Goal: Feedback & Contribution: Leave review/rating

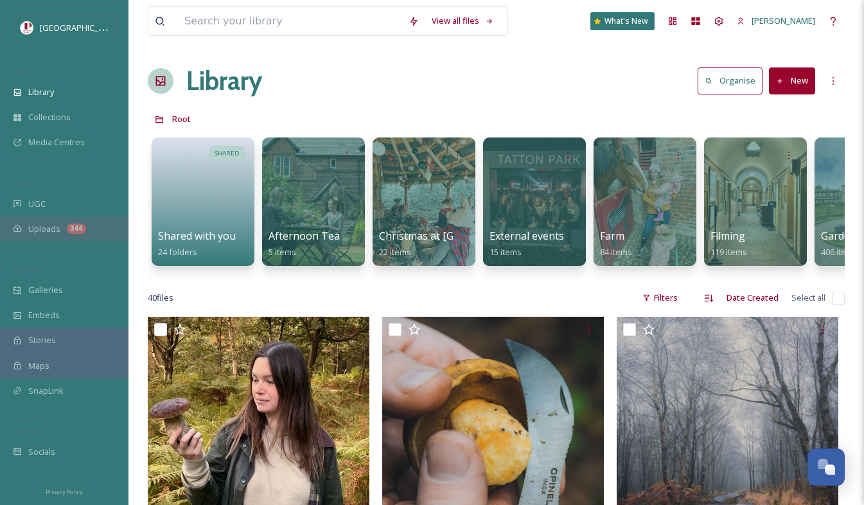
click at [62, 233] on div "Uploads 344" at bounding box center [64, 229] width 129 height 25
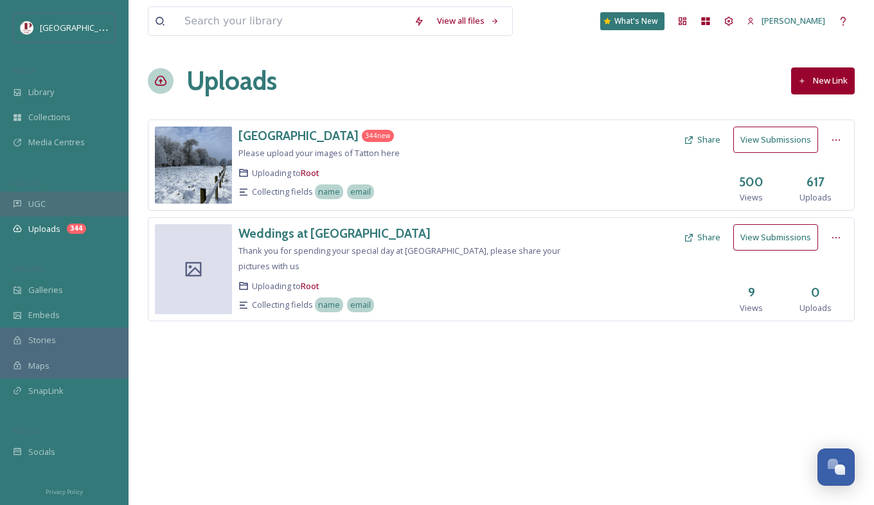
click at [91, 200] on div "UGC" at bounding box center [64, 203] width 129 height 25
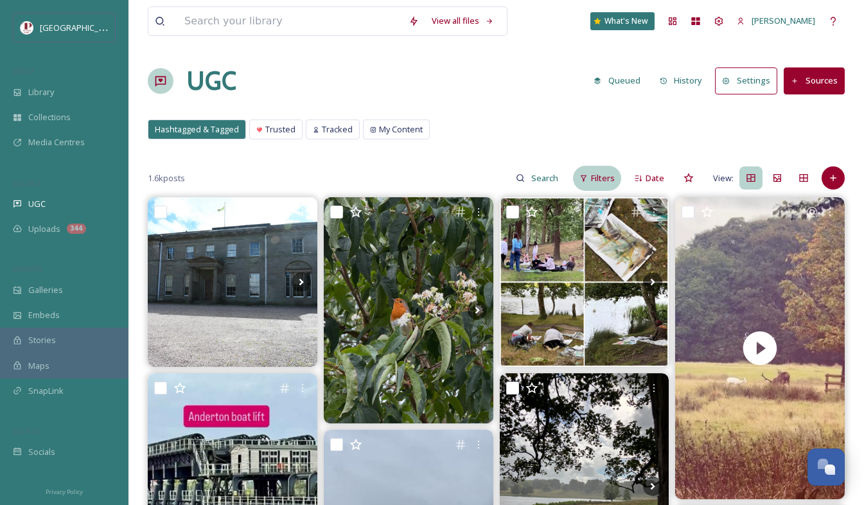
click at [588, 183] on div "Filters" at bounding box center [597, 178] width 48 height 25
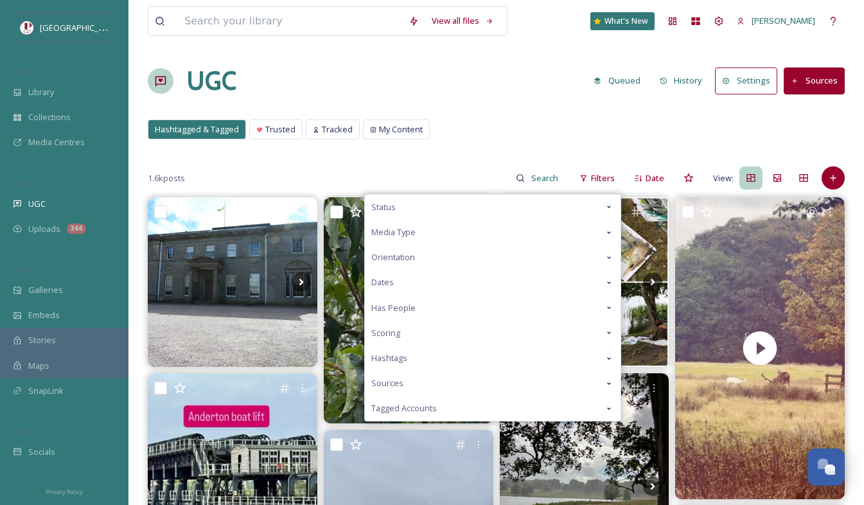
click at [414, 335] on div "Scoring" at bounding box center [493, 333] width 256 height 25
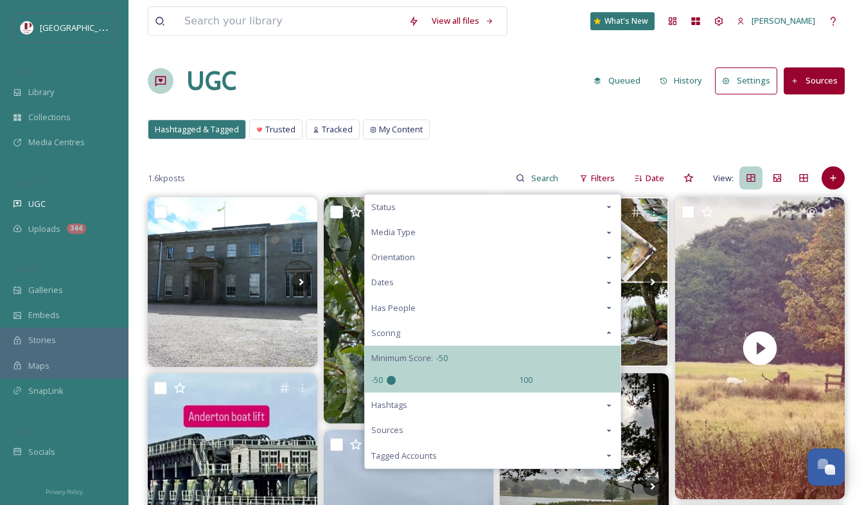
drag, startPoint x: 454, startPoint y: 384, endPoint x: 303, endPoint y: 387, distance: 151.7
type input "-50"
click at [387, 385] on input "range" at bounding box center [451, 380] width 129 height 9
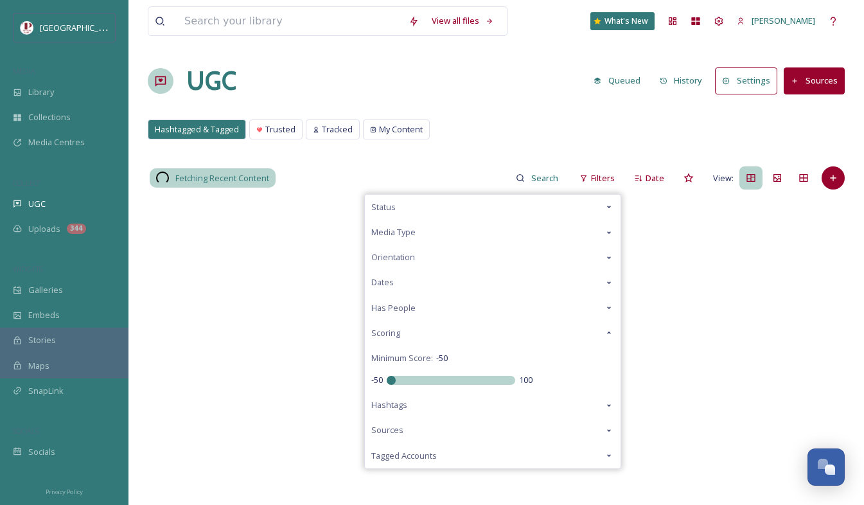
click at [497, 90] on div "UGC Queued History Settings Sources" at bounding box center [496, 81] width 697 height 39
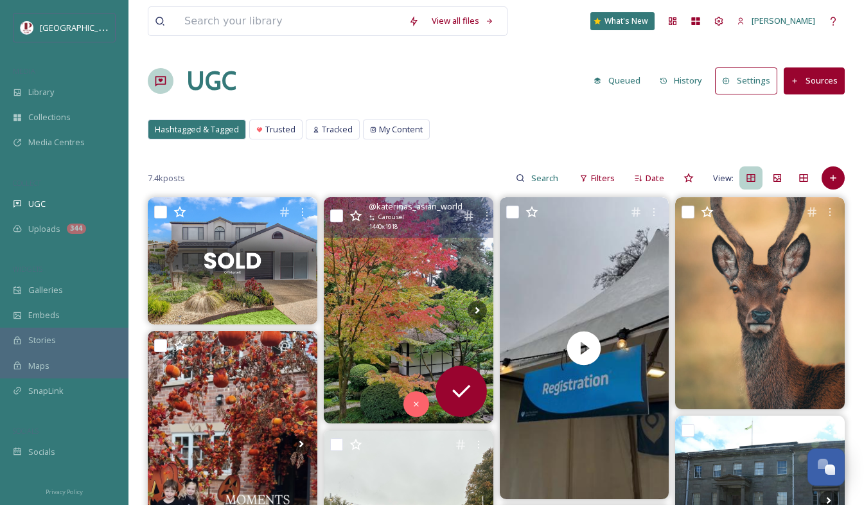
click at [443, 270] on img at bounding box center [409, 310] width 170 height 226
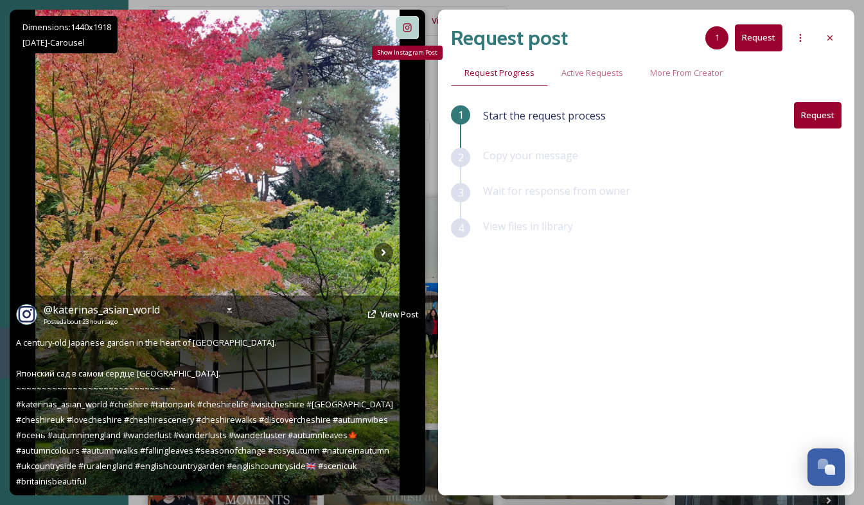
click at [411, 34] on div "Show Instagram Post" at bounding box center [407, 27] width 23 height 23
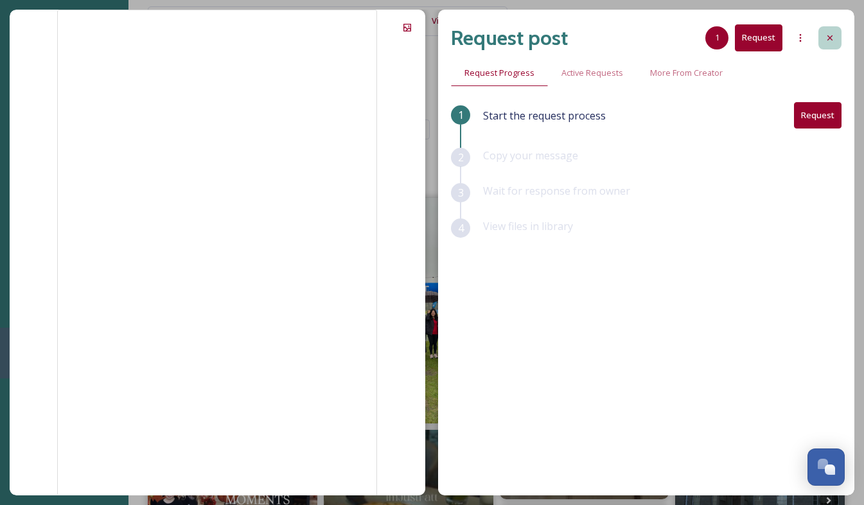
click at [827, 42] on div at bounding box center [830, 37] width 23 height 23
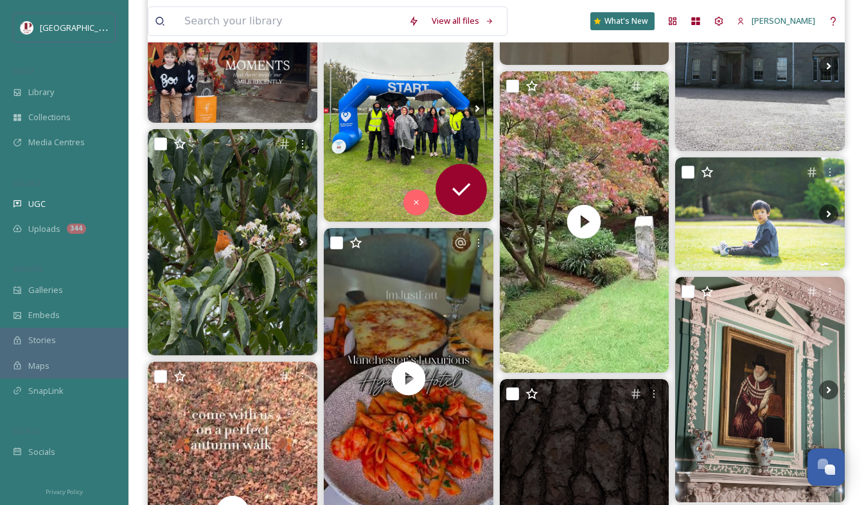
scroll to position [450, 0]
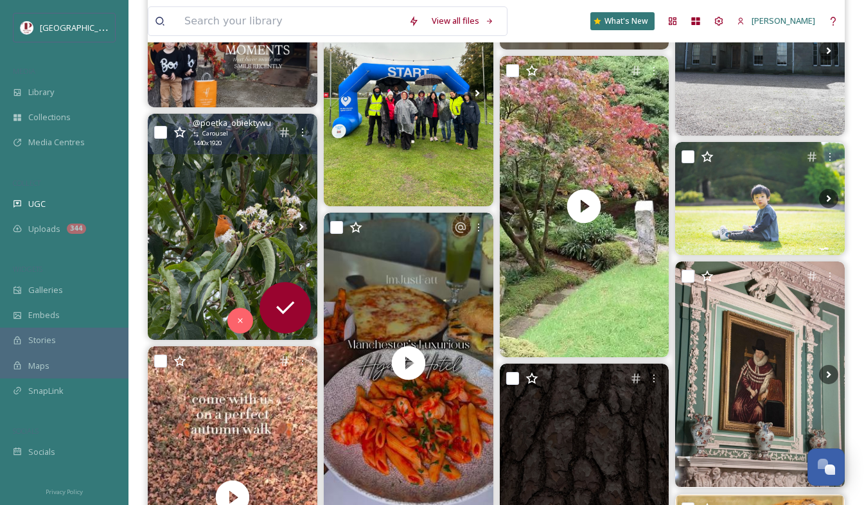
click at [190, 208] on img at bounding box center [233, 227] width 170 height 226
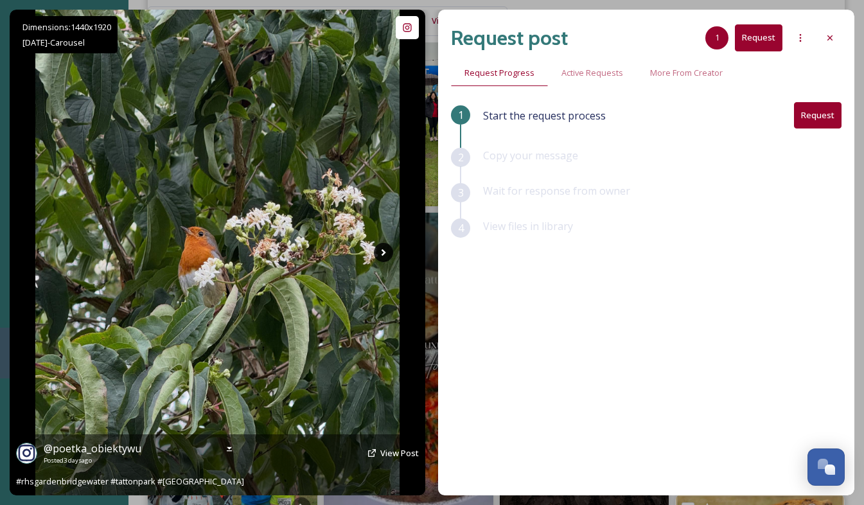
click at [383, 255] on icon at bounding box center [384, 252] width 4 height 7
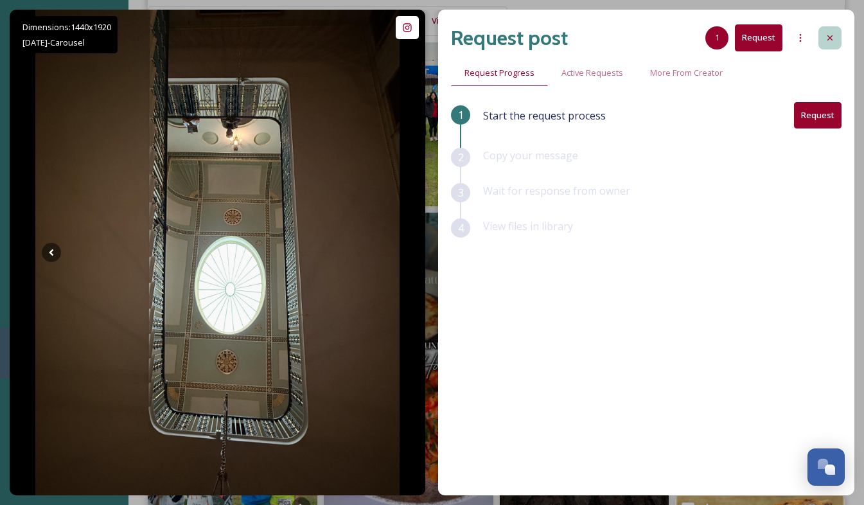
click at [833, 39] on icon at bounding box center [830, 38] width 10 height 10
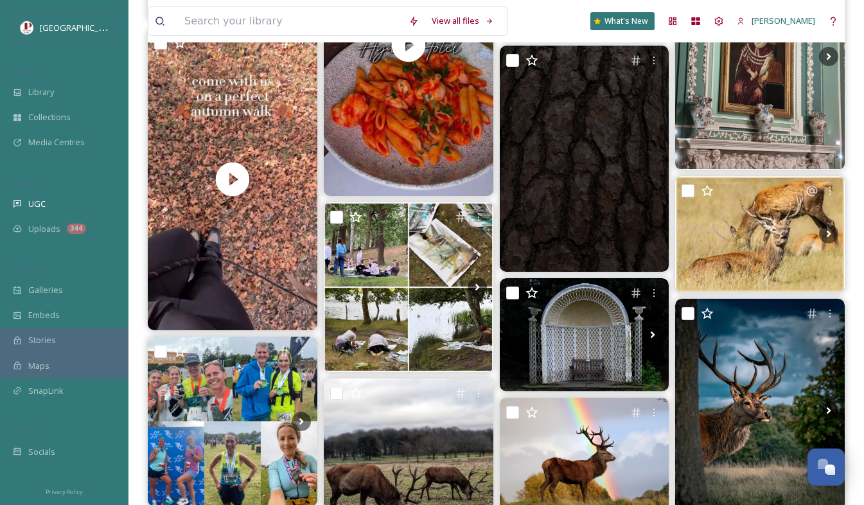
scroll to position [835, 0]
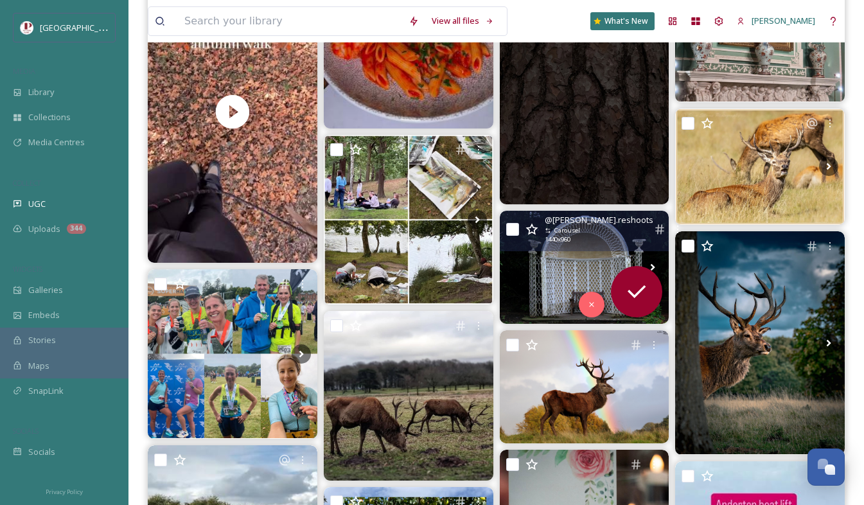
click at [565, 263] on img at bounding box center [585, 267] width 170 height 113
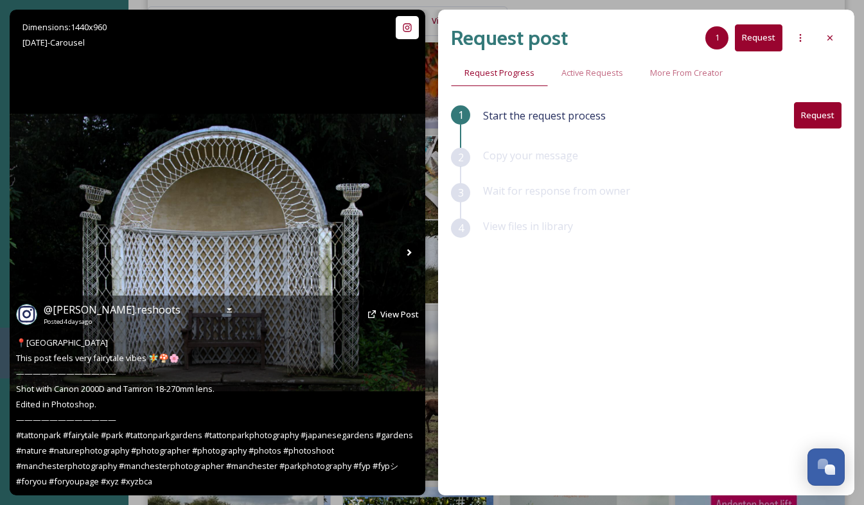
click at [407, 249] on icon at bounding box center [409, 252] width 19 height 19
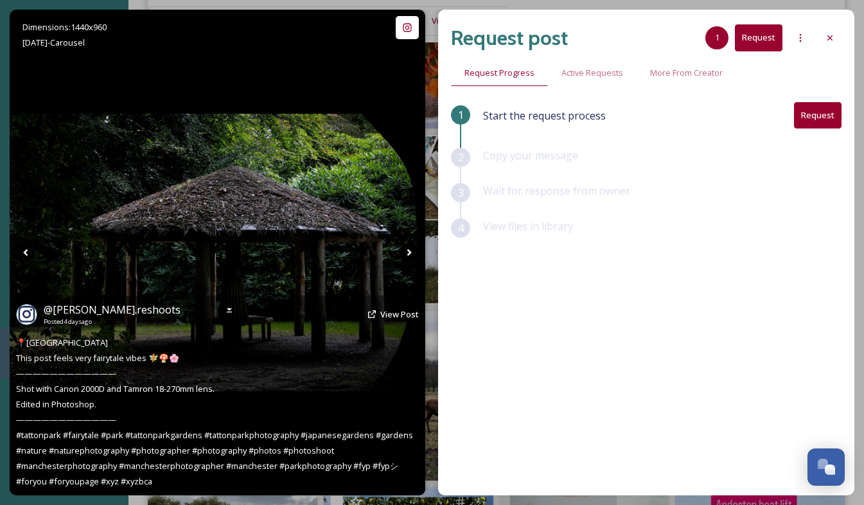
click at [407, 249] on icon at bounding box center [409, 252] width 19 height 19
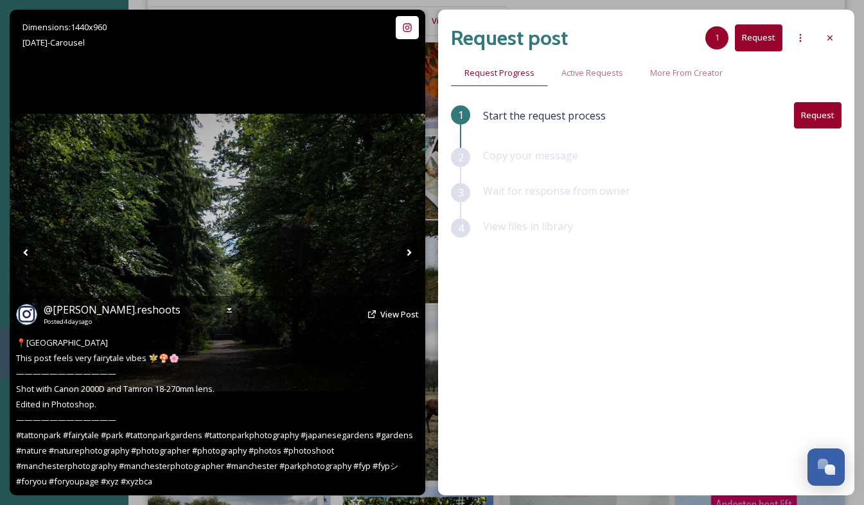
click at [407, 249] on icon at bounding box center [409, 252] width 19 height 19
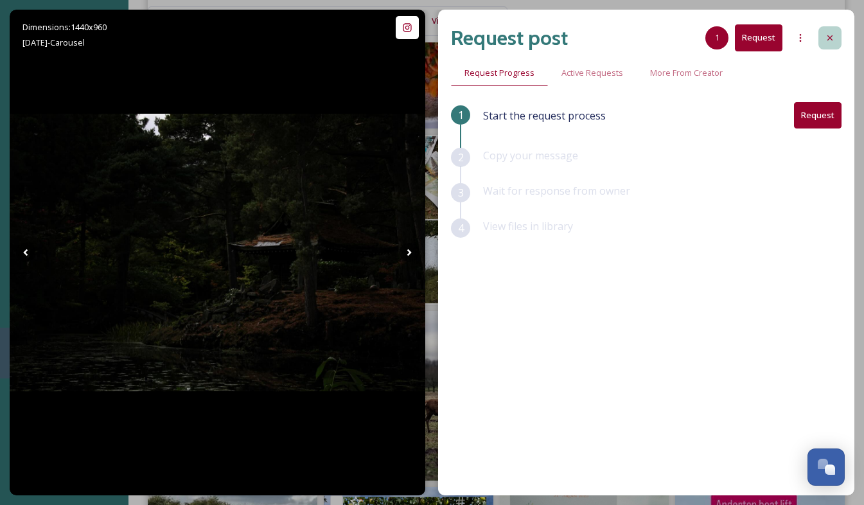
click at [837, 44] on div at bounding box center [830, 37] width 23 height 23
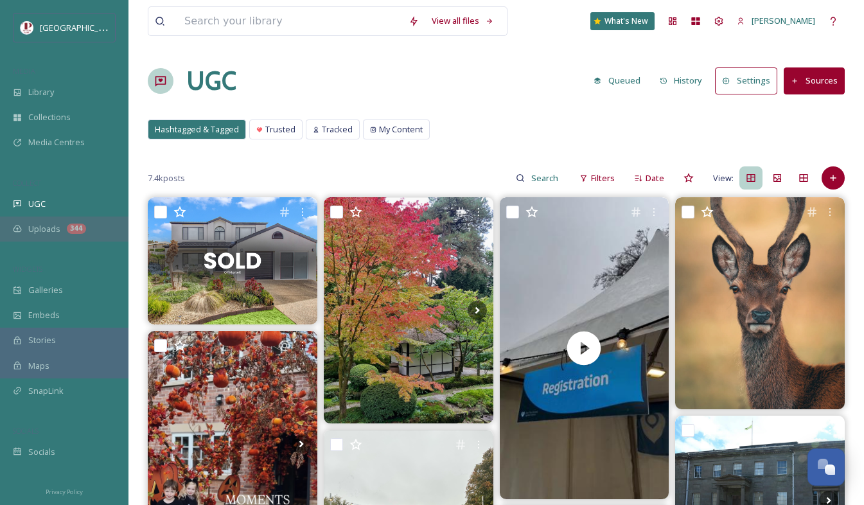
click at [46, 235] on div "Uploads 344" at bounding box center [64, 229] width 129 height 25
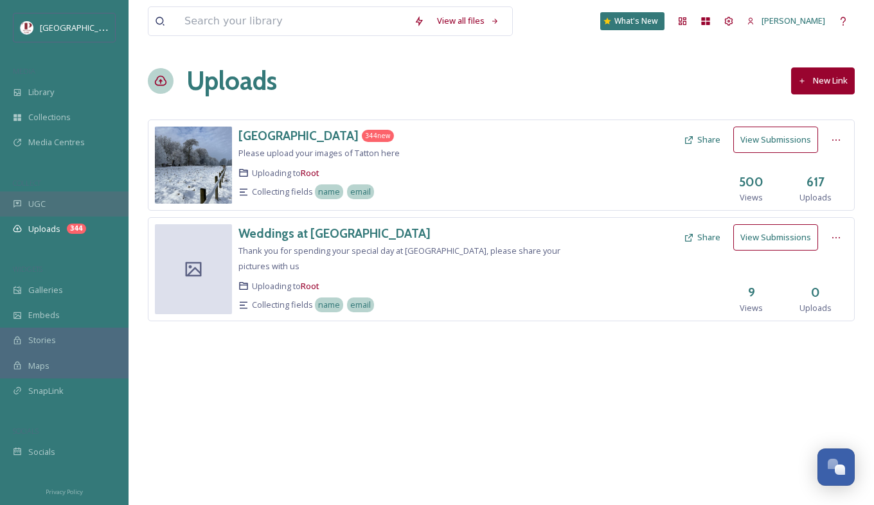
click at [84, 208] on div "UGC" at bounding box center [64, 203] width 129 height 25
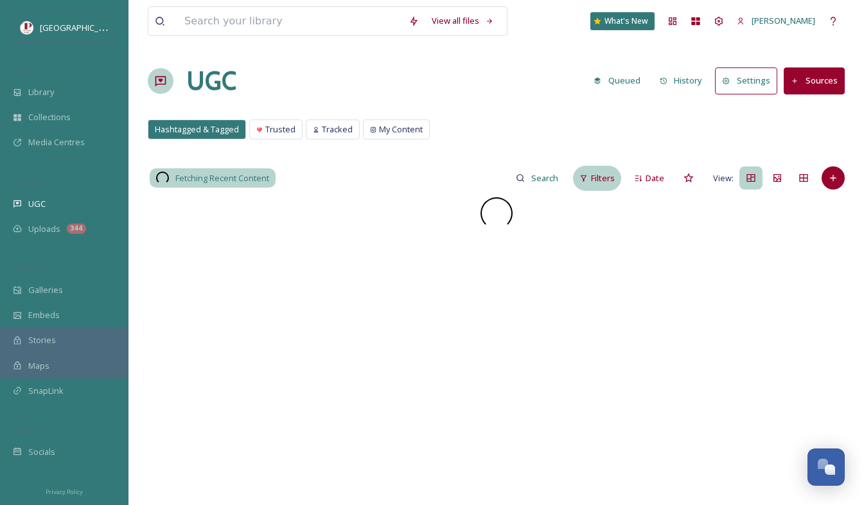
click at [596, 175] on span "Filters" at bounding box center [603, 178] width 24 height 12
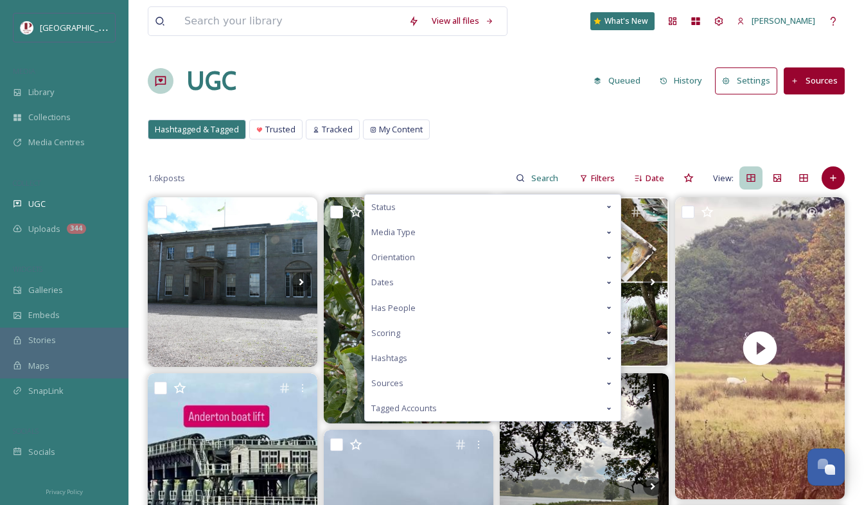
click at [446, 328] on div "Scoring" at bounding box center [493, 333] width 256 height 25
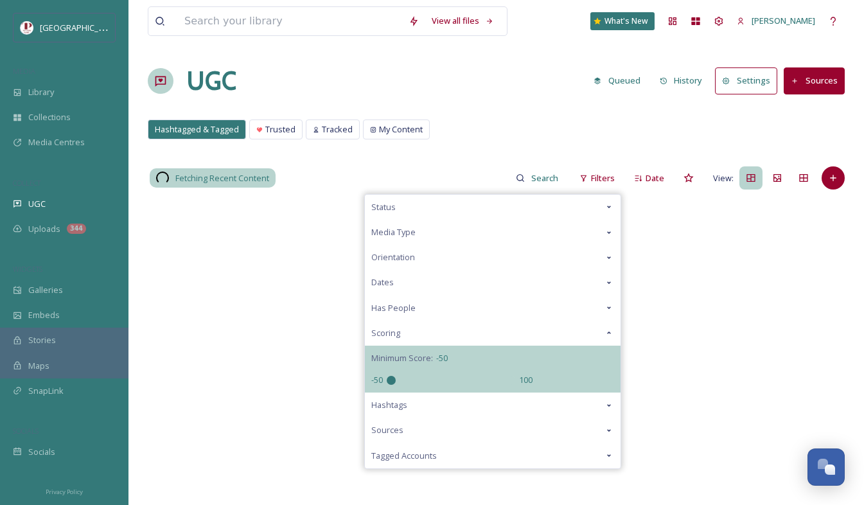
drag, startPoint x: 454, startPoint y: 376, endPoint x: 247, endPoint y: 359, distance: 207.6
type input "-50"
click at [387, 376] on input "range" at bounding box center [451, 380] width 129 height 9
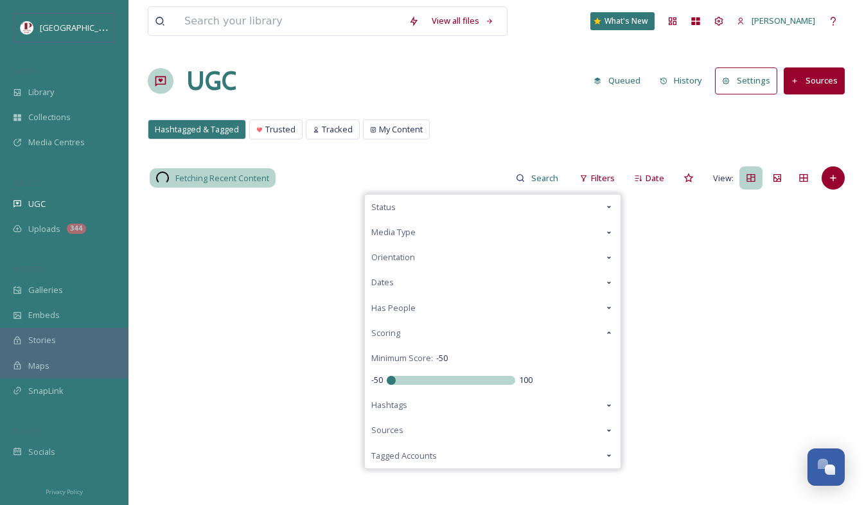
click at [497, 91] on div "UGC Queued History Settings Sources" at bounding box center [496, 81] width 697 height 39
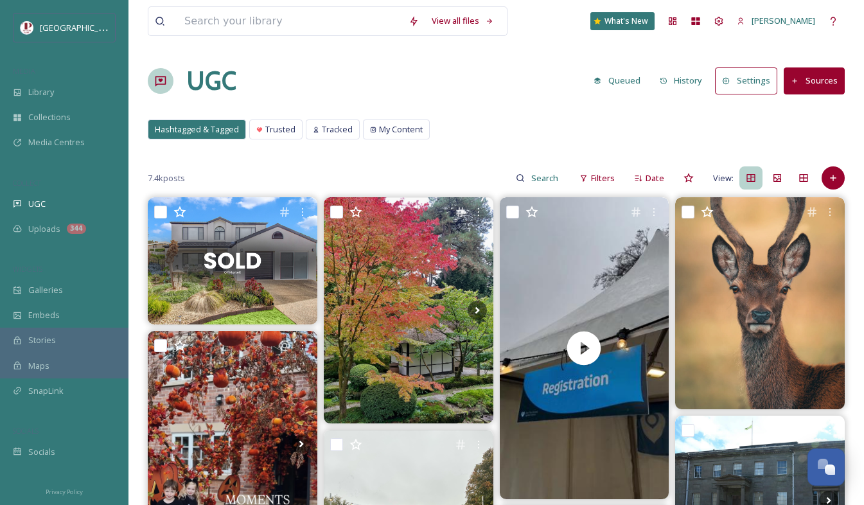
scroll to position [129, 0]
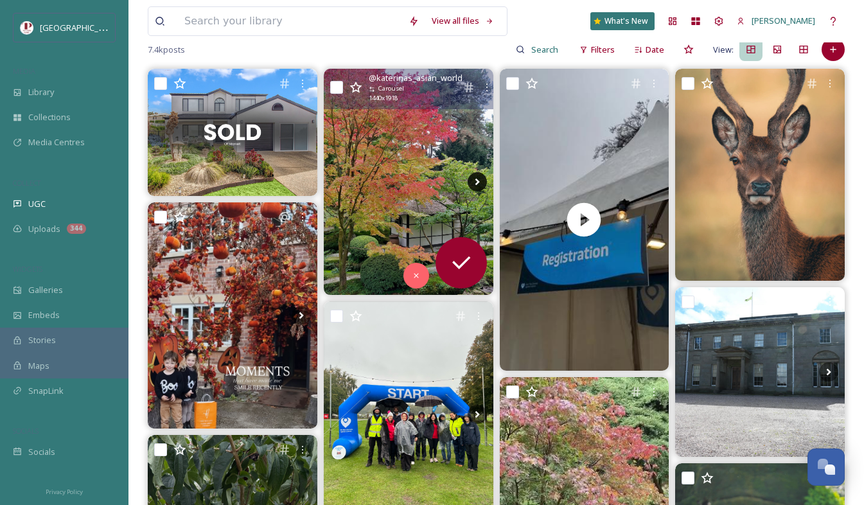
click at [483, 186] on icon at bounding box center [477, 181] width 19 height 19
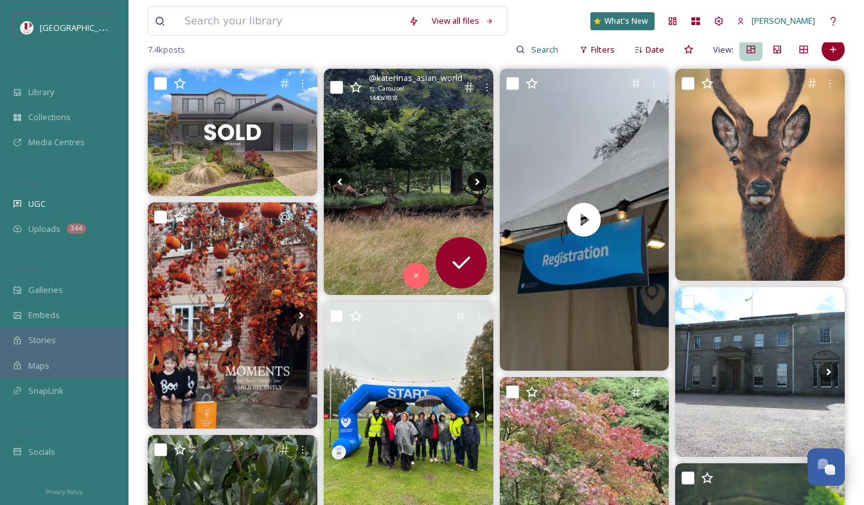
click at [481, 182] on icon at bounding box center [477, 181] width 19 height 19
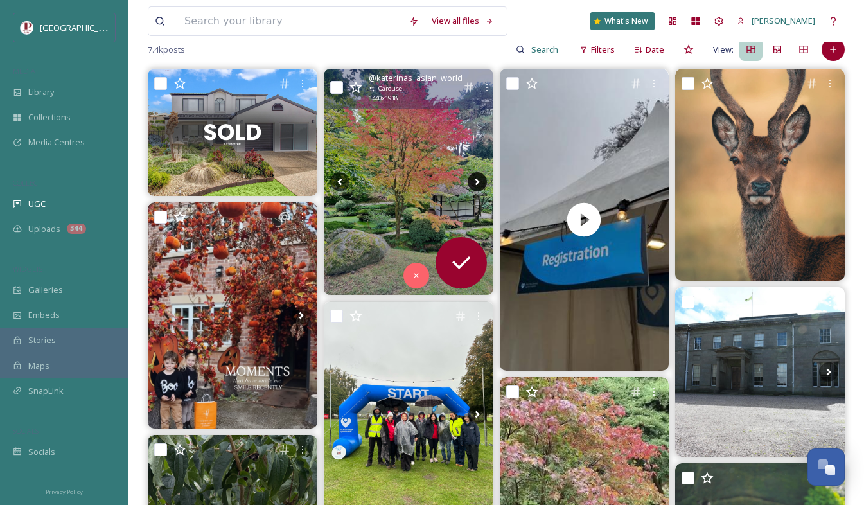
click at [481, 182] on icon at bounding box center [477, 181] width 19 height 19
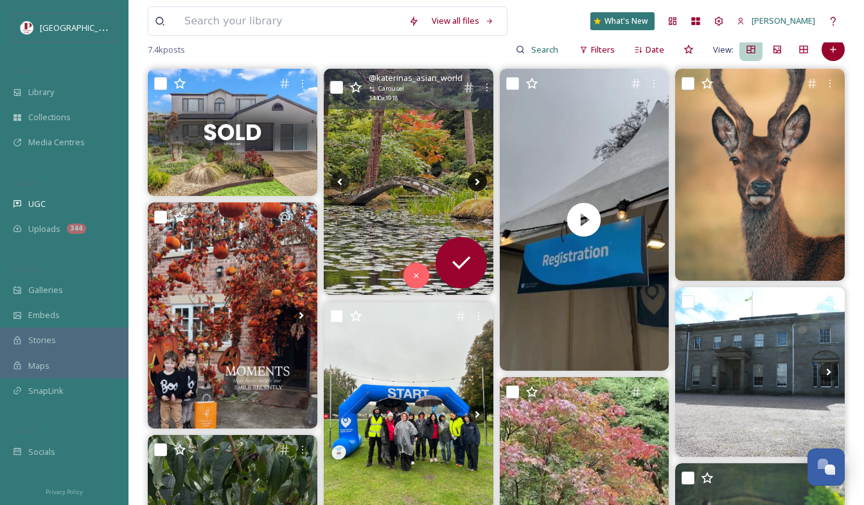
click at [481, 182] on icon at bounding box center [477, 181] width 19 height 19
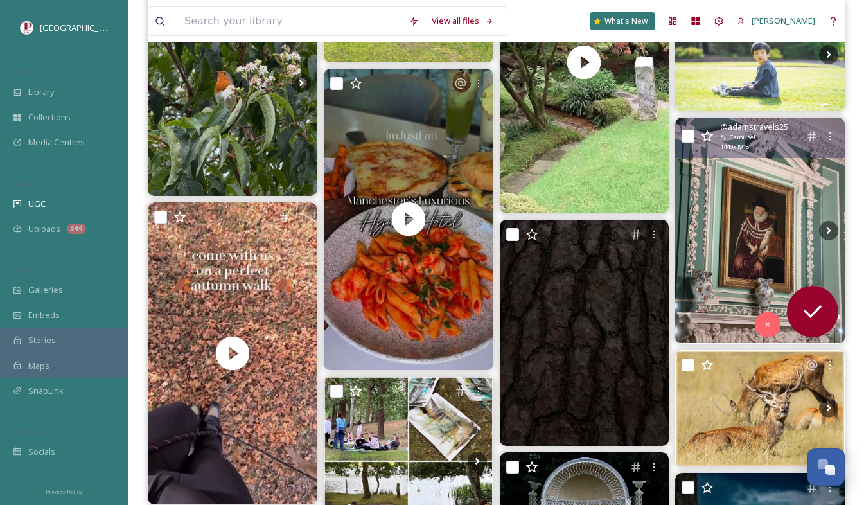
scroll to position [578, 0]
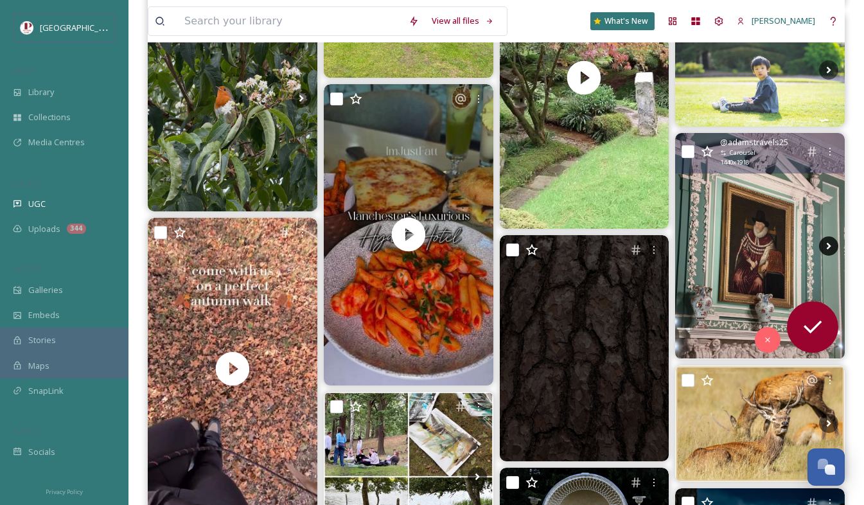
click at [822, 252] on icon at bounding box center [828, 245] width 19 height 19
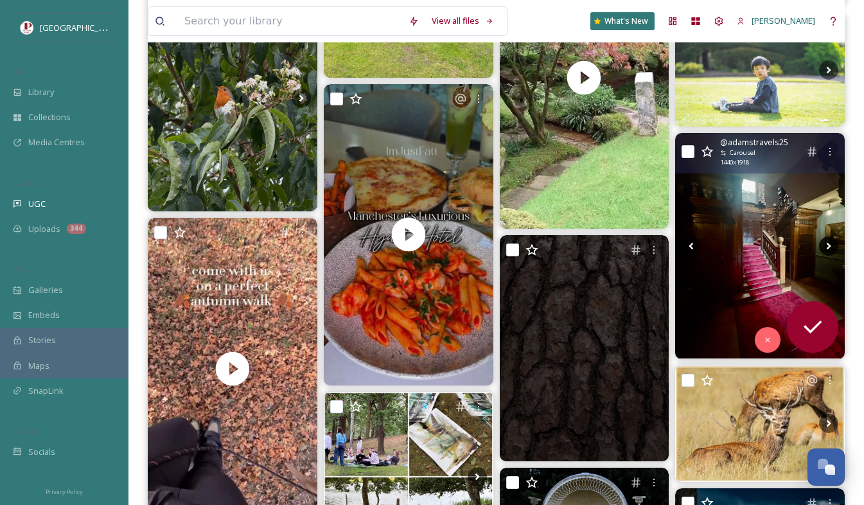
click at [825, 251] on icon at bounding box center [828, 245] width 19 height 19
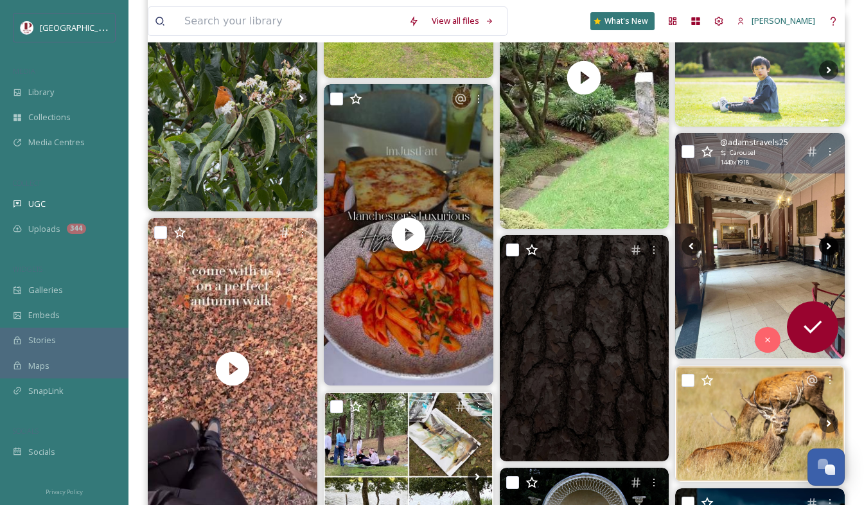
click at [825, 251] on icon at bounding box center [828, 245] width 19 height 19
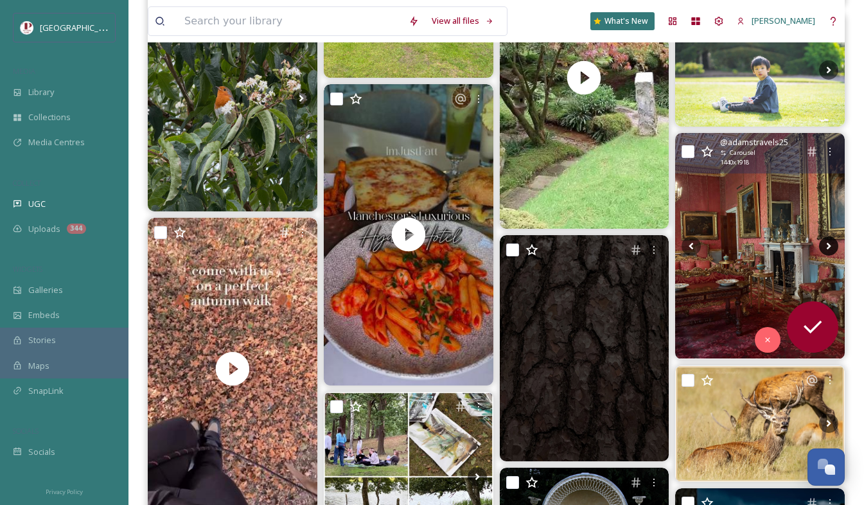
click at [825, 251] on icon at bounding box center [828, 245] width 19 height 19
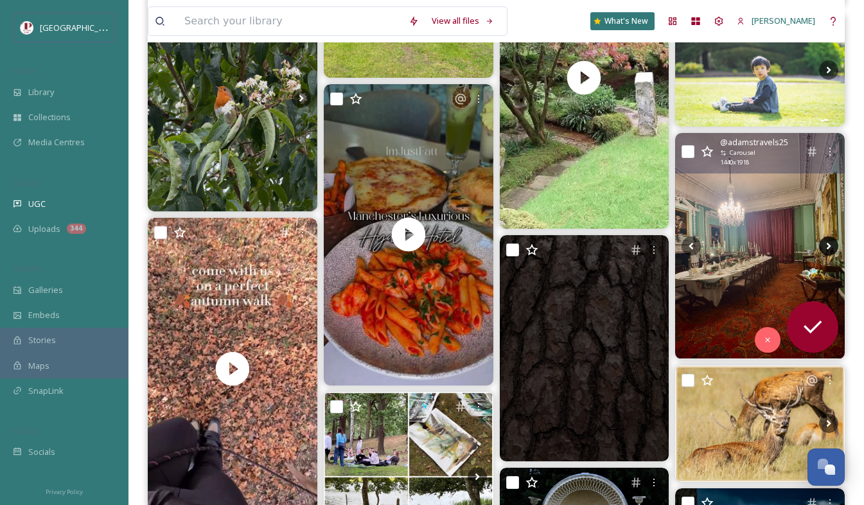
click at [824, 251] on icon at bounding box center [828, 245] width 19 height 19
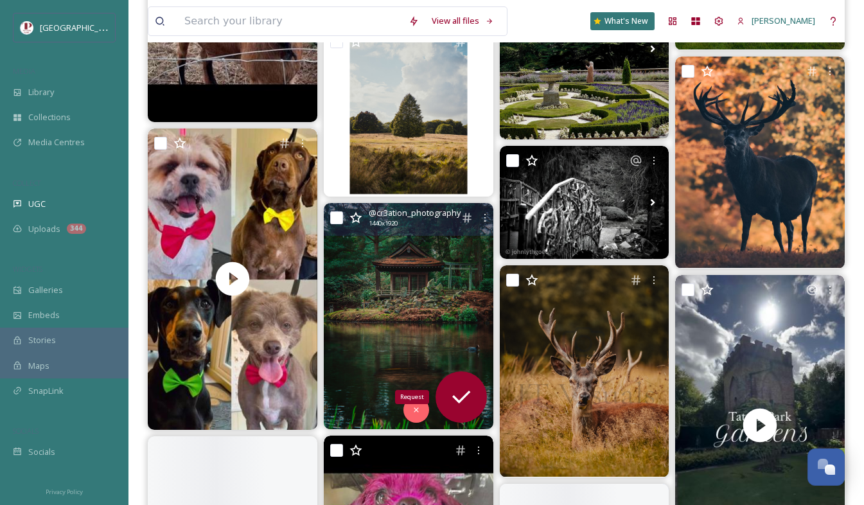
scroll to position [2827, 0]
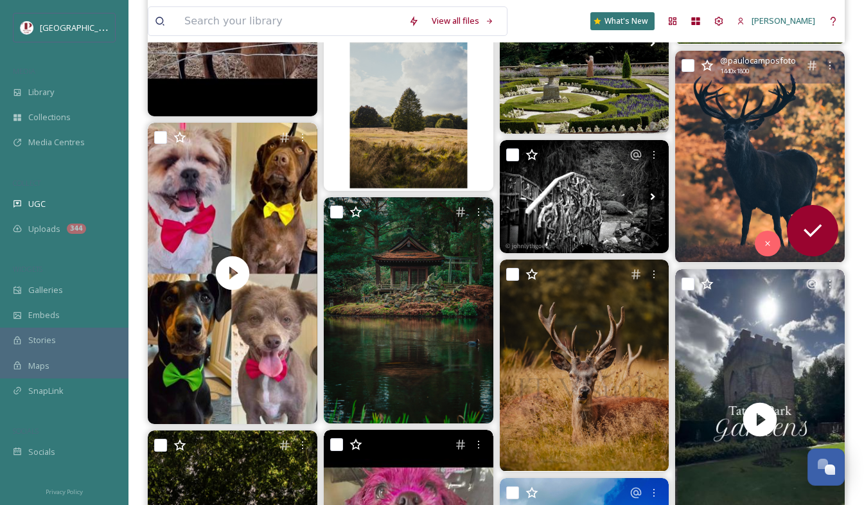
click at [779, 157] on img at bounding box center [760, 157] width 170 height 212
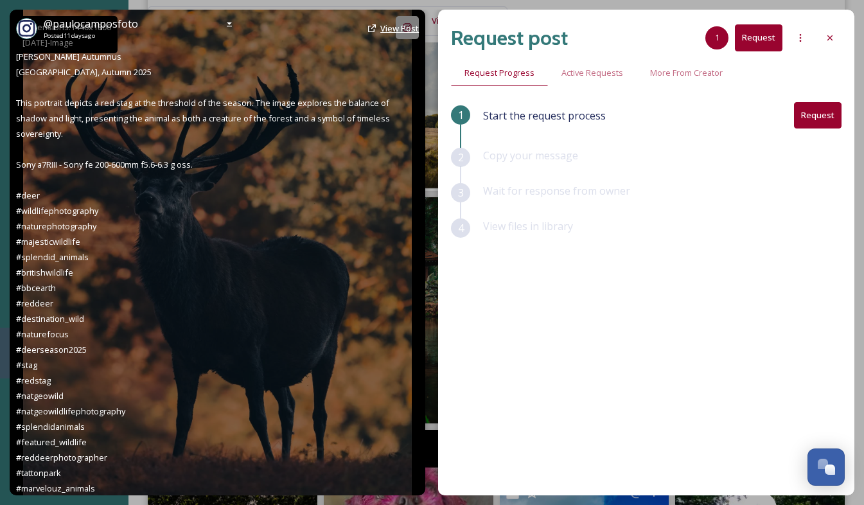
click at [406, 26] on span "View Post" at bounding box center [399, 28] width 39 height 12
